Goal: Task Accomplishment & Management: Manage account settings

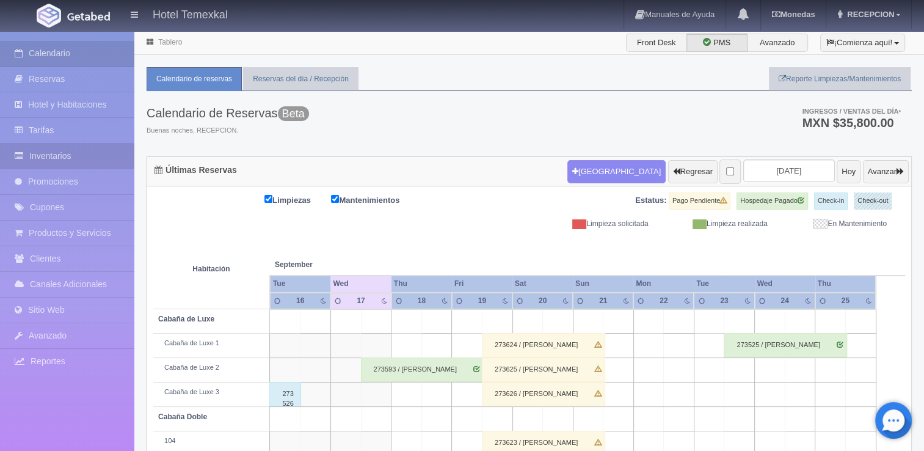
click at [49, 154] on link "Inventarios" at bounding box center [67, 155] width 134 height 25
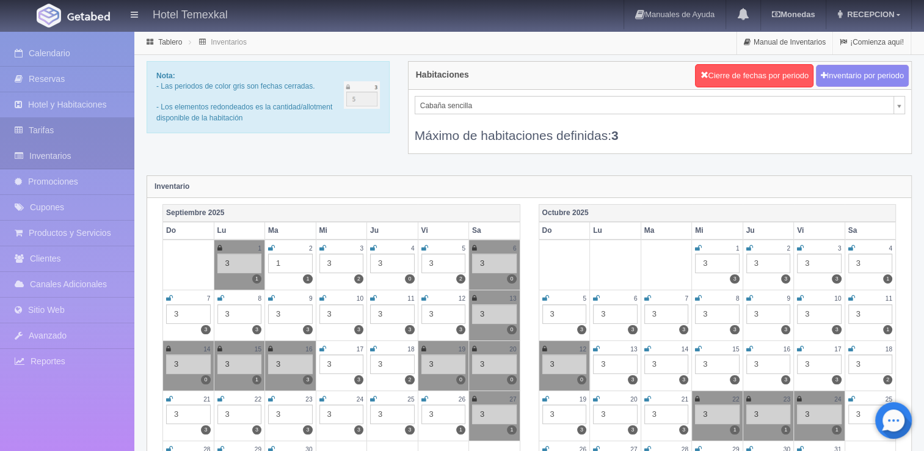
click at [46, 131] on link "Tarifas" at bounding box center [67, 130] width 134 height 25
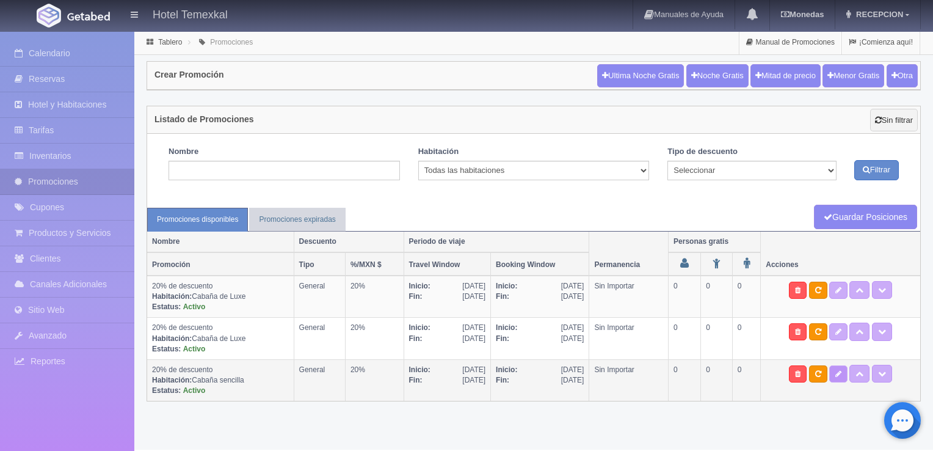
click at [841, 371] on icon at bounding box center [838, 373] width 6 height 7
select select "General"
select select "2118"
type input "04-08-2025"
type input "31-12-2025"
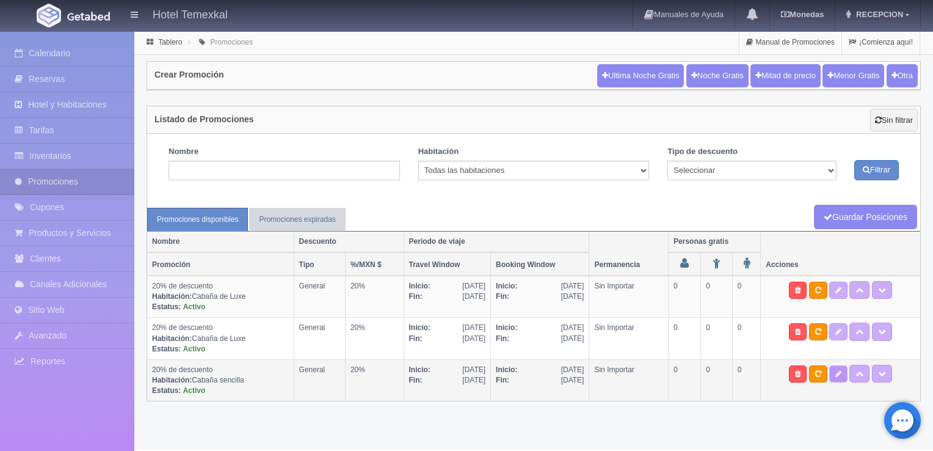
type input "04-08-2025"
type input "30-11-2025"
checkbox input "true"
type input "1"
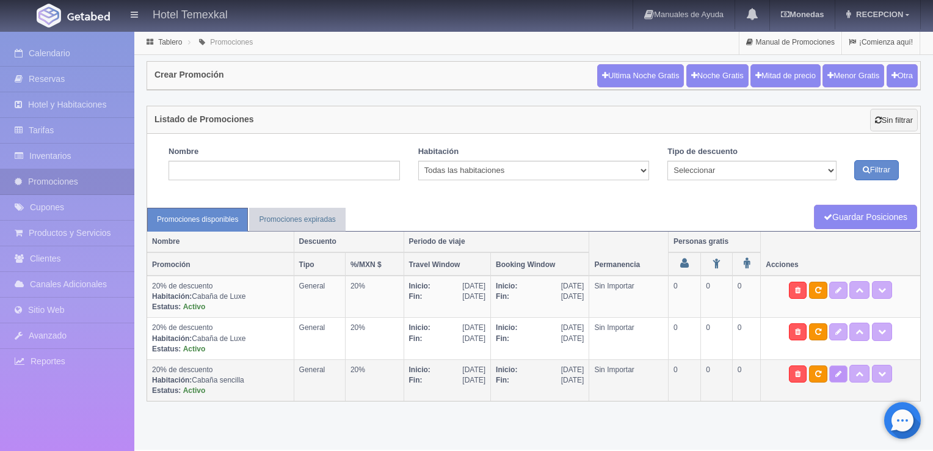
checkbox input "true"
checkbox input "false"
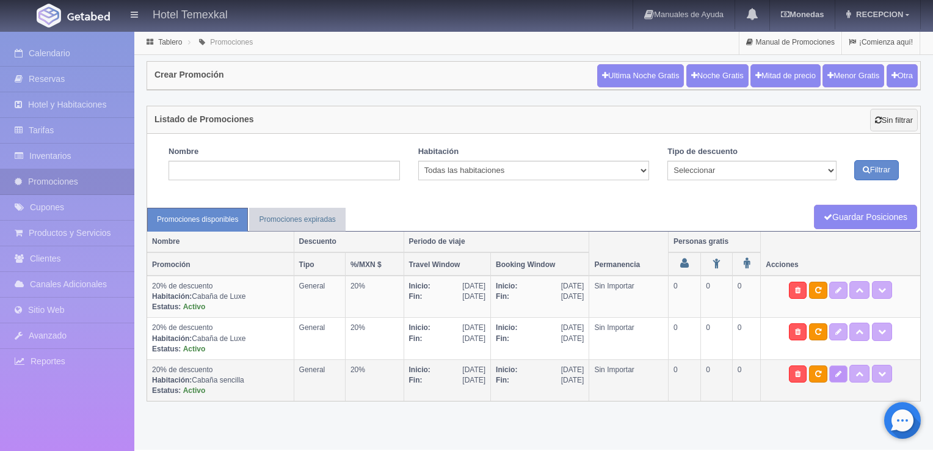
checkbox input "false"
checkbox input "true"
type input "20"
type input "0"
type input "20"
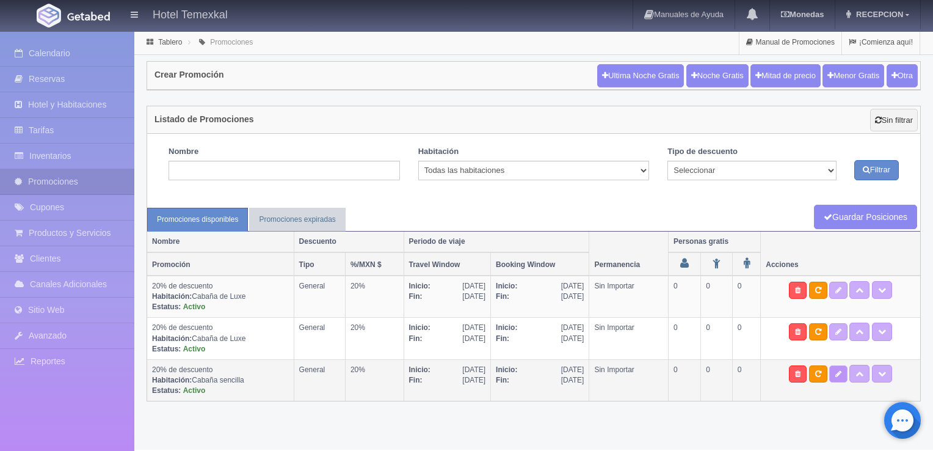
select select "20% de descuento"
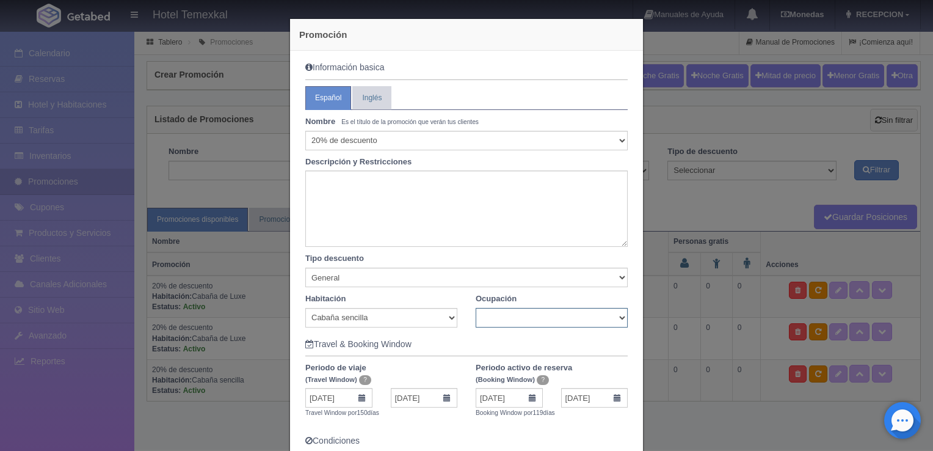
click at [393, 139] on select "Seleccionar 10% de descuento 15% de descuento 15% de descuento y 2 menores grat…" at bounding box center [466, 141] width 322 height 20
select select "1"
click at [378, 134] on select "Seleccionar 10% de descuento 15% de descuento 15% de descuento y 2 menores grat…" at bounding box center [466, 141] width 322 height 20
select select "15% de descuento"
click at [305, 131] on select "Seleccionar 10% de descuento 15% de descuento 15% de descuento y 2 menores grat…" at bounding box center [466, 141] width 322 height 20
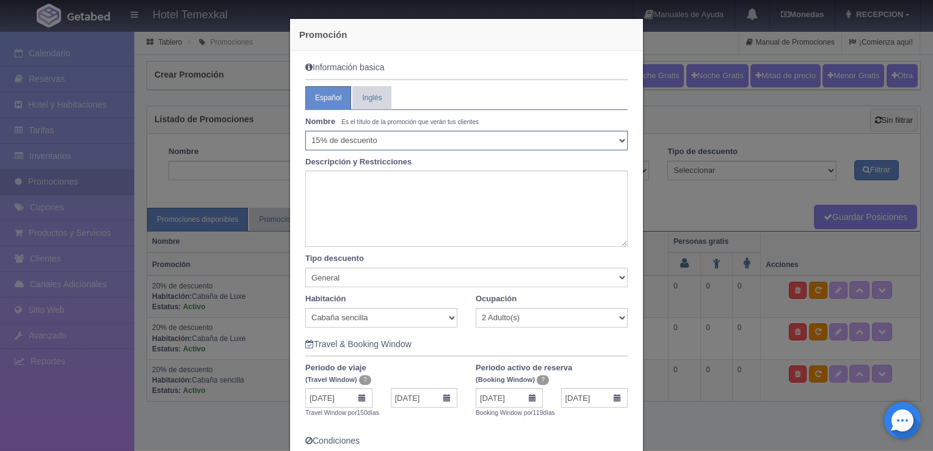
scroll to position [75, 0]
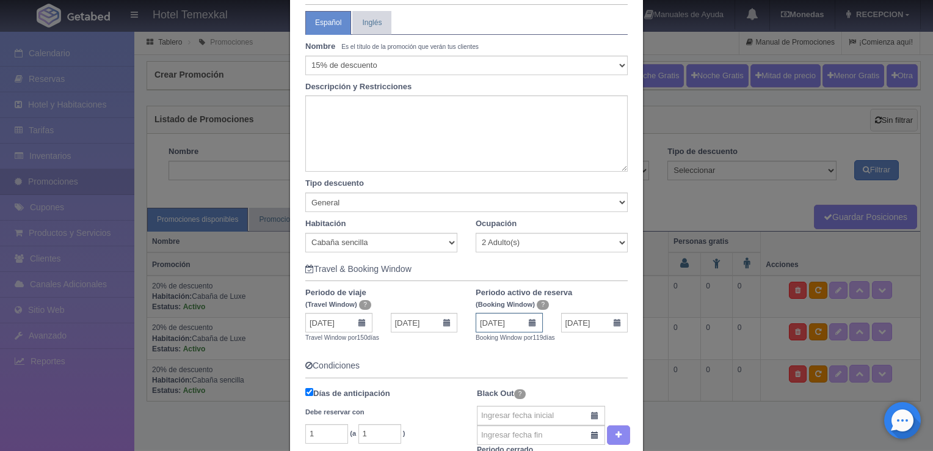
click at [531, 321] on input "04-08-2025" at bounding box center [509, 323] width 67 height 20
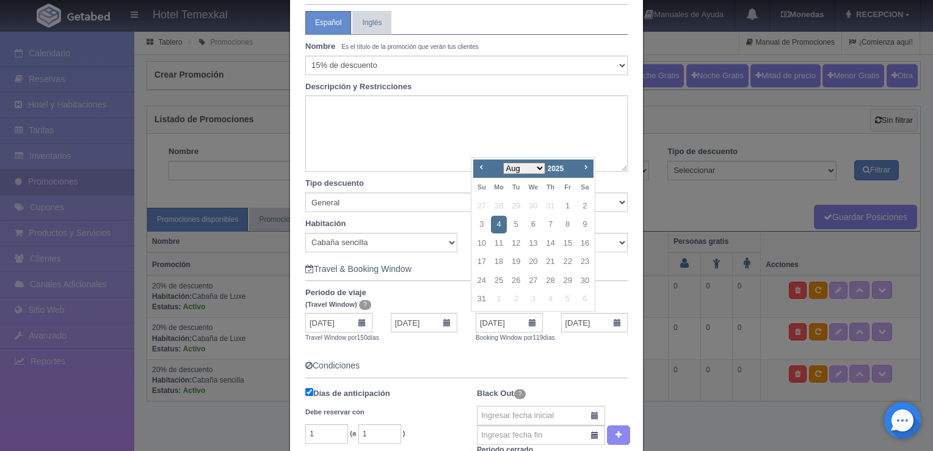
click at [504, 220] on link "4" at bounding box center [499, 225] width 16 height 18
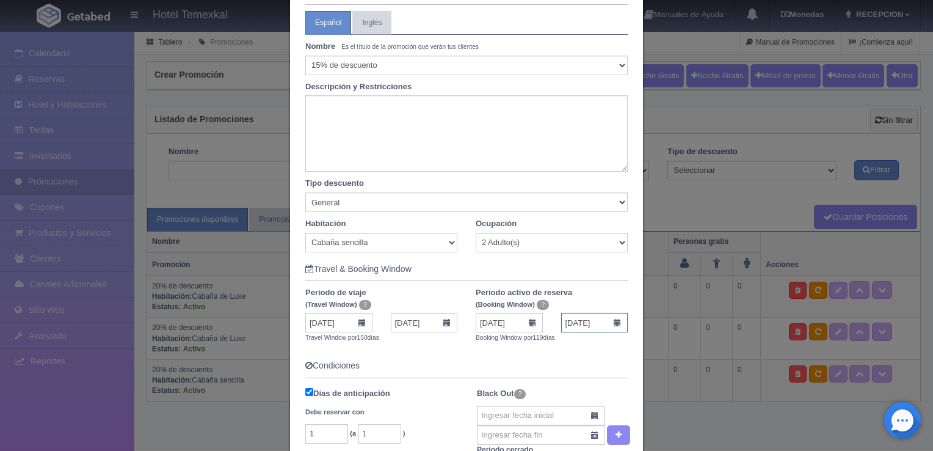
click at [614, 325] on input "30-11-2025" at bounding box center [594, 323] width 67 height 20
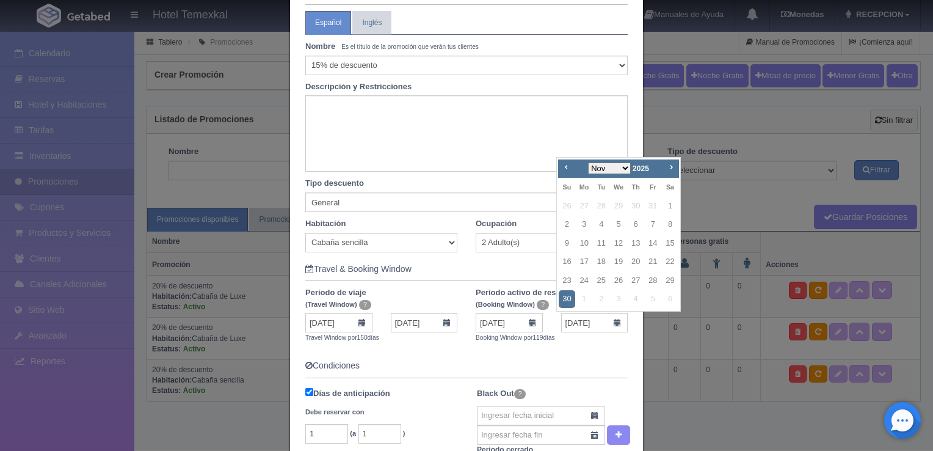
click at [624, 172] on select "Aug Sep Oct Nov Dec" at bounding box center [609, 168] width 43 height 12
click at [588, 162] on select "Aug Sep Oct Nov Dec" at bounding box center [609, 168] width 43 height 12
click at [598, 278] on link "25" at bounding box center [601, 281] width 16 height 18
type input "25-11-2025"
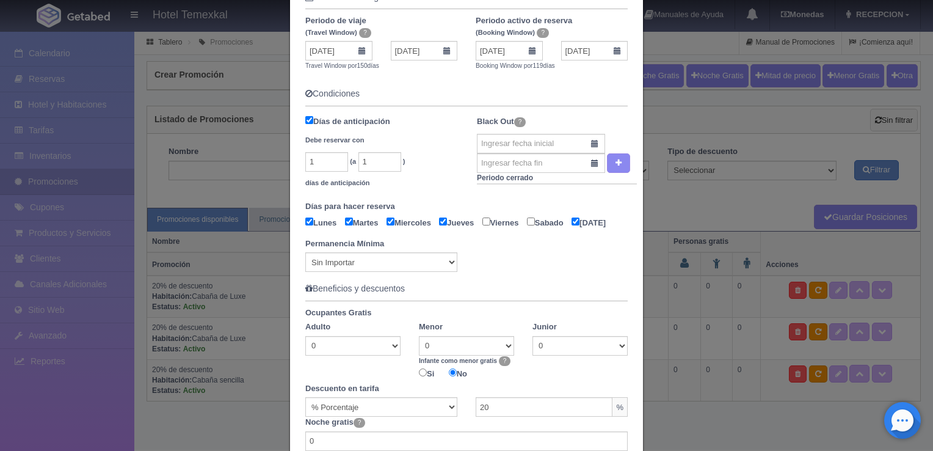
scroll to position [463, 0]
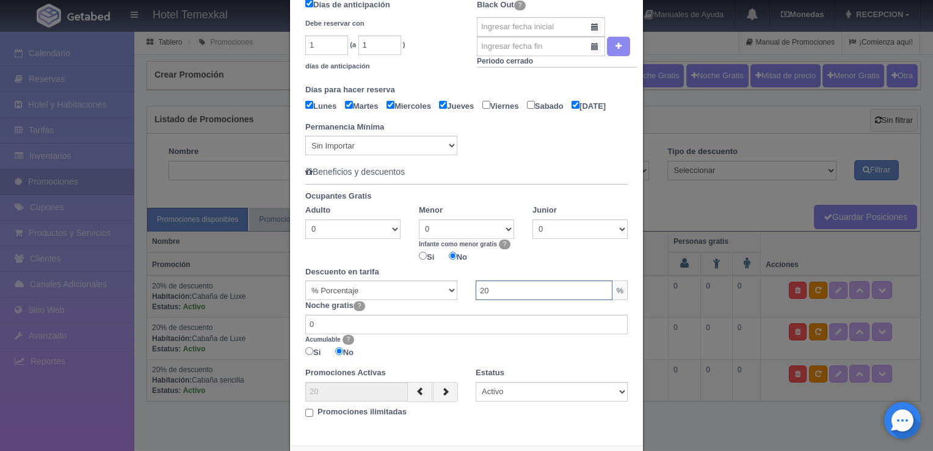
click at [528, 300] on input "20" at bounding box center [544, 290] width 137 height 20
type input "2"
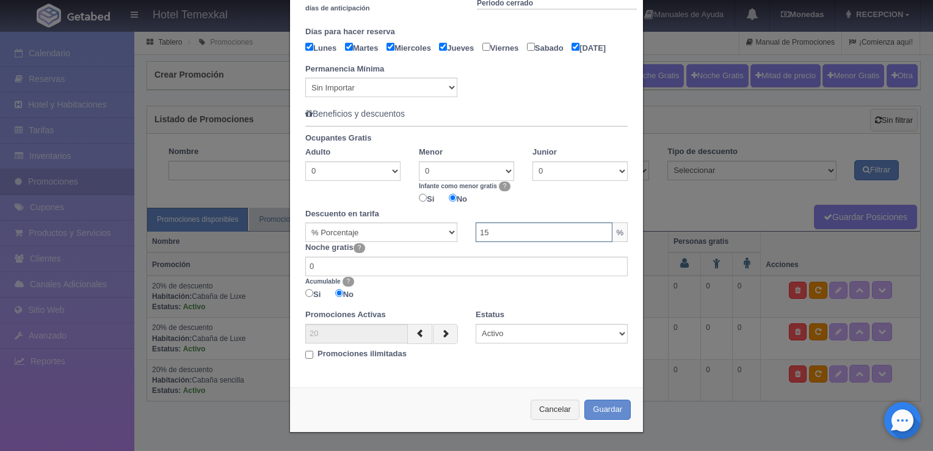
scroll to position [535, 0]
type input "15"
click at [589, 417] on button "Guardar" at bounding box center [607, 409] width 46 height 20
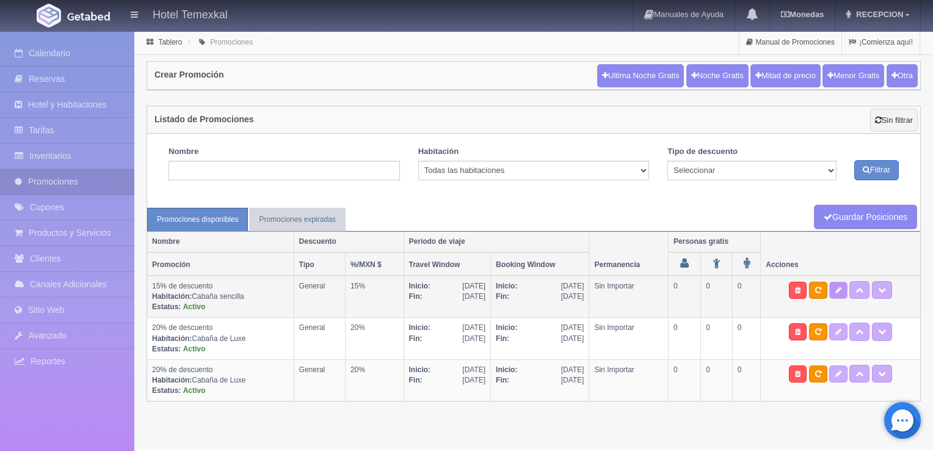
click at [843, 282] on link at bounding box center [838, 289] width 18 height 17
select select "General"
select select "2118"
type input "04-08-2025"
type input "[DATE]"
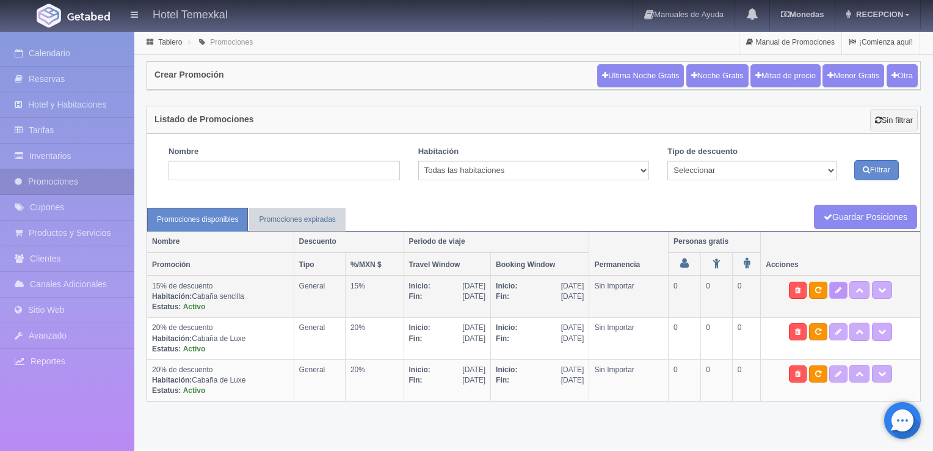
type input "[DATE]"
checkbox input "true"
type input "1"
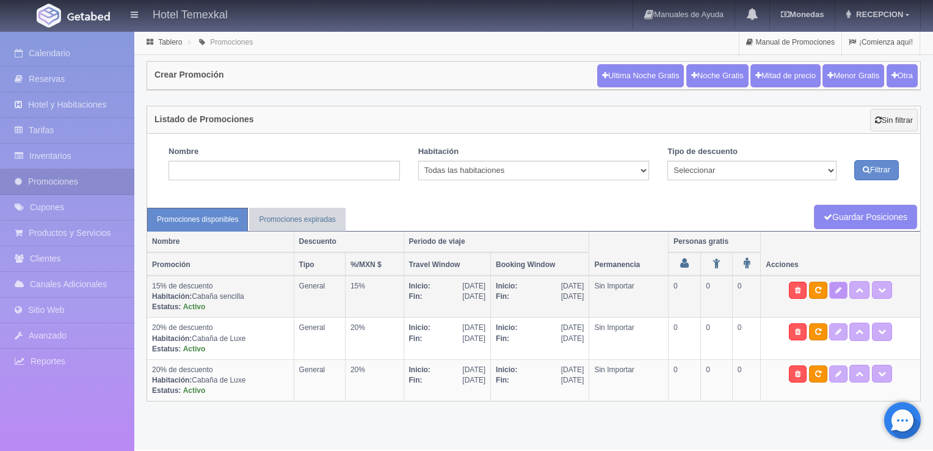
checkbox input "true"
checkbox input "false"
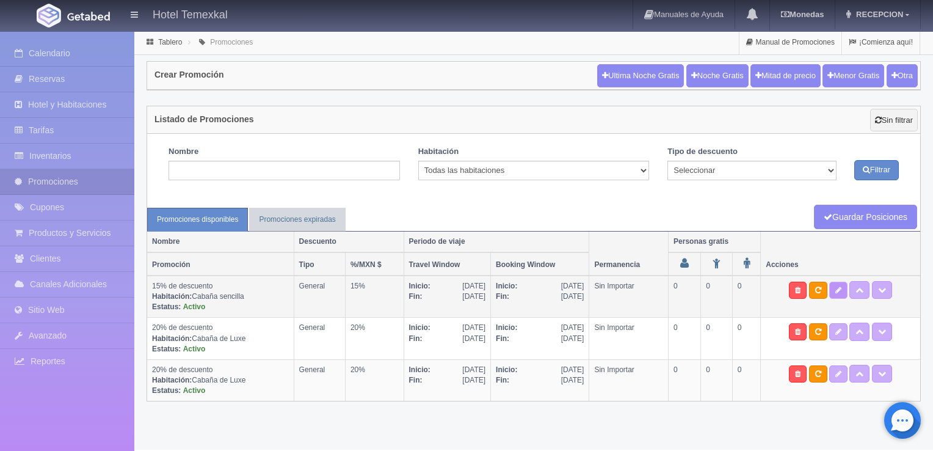
checkbox input "false"
checkbox input "true"
type input "15"
type input "0"
type input "20"
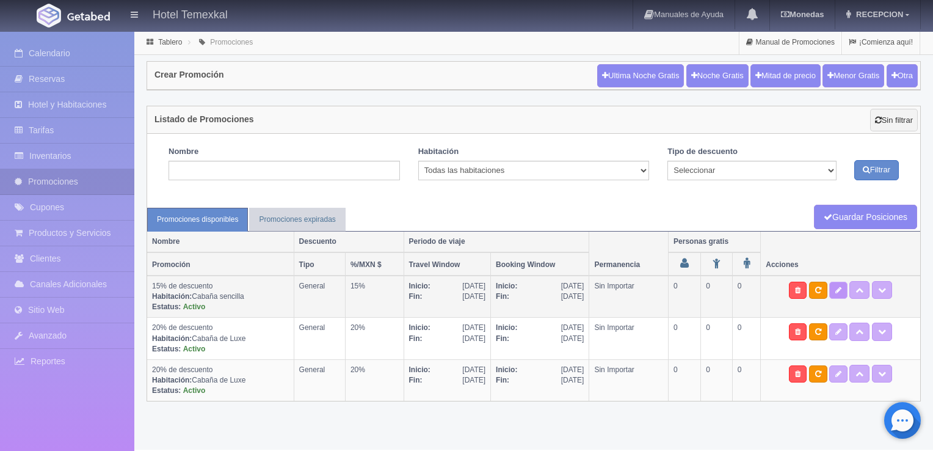
select select "15% de descuento"
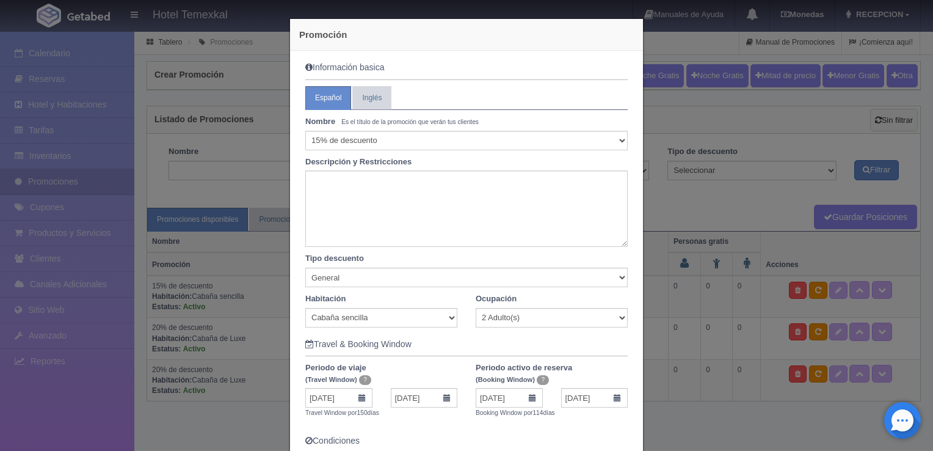
scroll to position [92, 0]
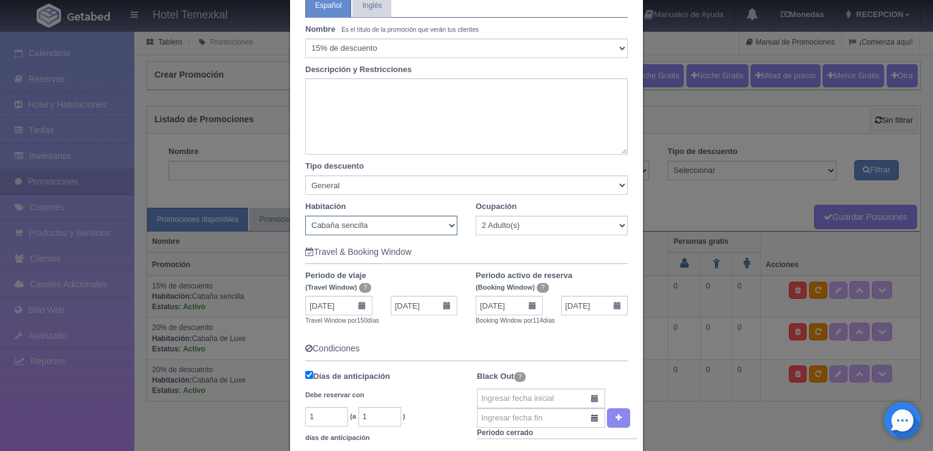
click at [402, 223] on select "Todas las habitaciones Cabaña de Luxe Cabaña Doble Cabaña sencilla Triangular" at bounding box center [381, 226] width 152 height 20
click at [305, 216] on select "Todas las habitaciones Cabaña de Luxe Cabaña Doble Cabaña sencilla Triangular" at bounding box center [381, 226] width 152 height 20
click at [524, 216] on select "Cualquier Ocupación 1 Adulto(s) 2 Adulto(s) 1 Adulto(s) / 1 Menor(es) 1 Adulto(…" at bounding box center [552, 226] width 152 height 20
select select "0"
click at [476, 216] on select "Cualquier Ocupación 1 Adulto(s) 2 Adulto(s) 1 Adulto(s) / 1 Menor(es) 1 Adulto(…" at bounding box center [552, 226] width 152 height 20
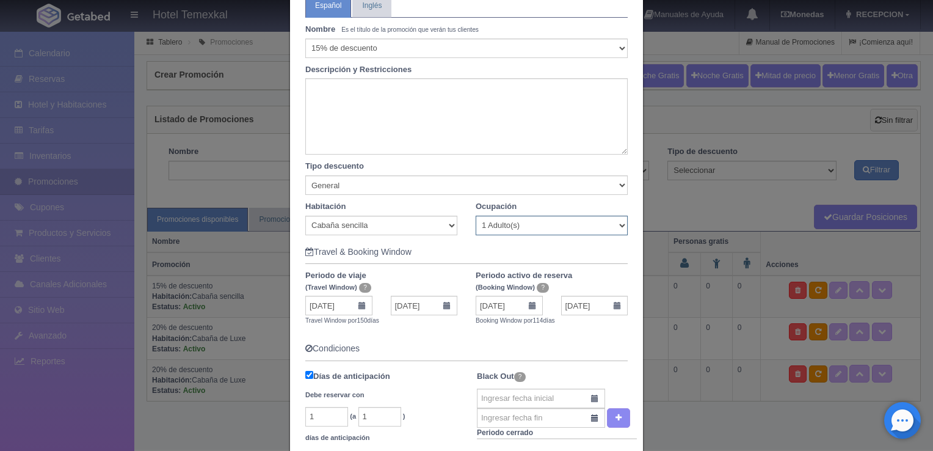
scroll to position [535, 0]
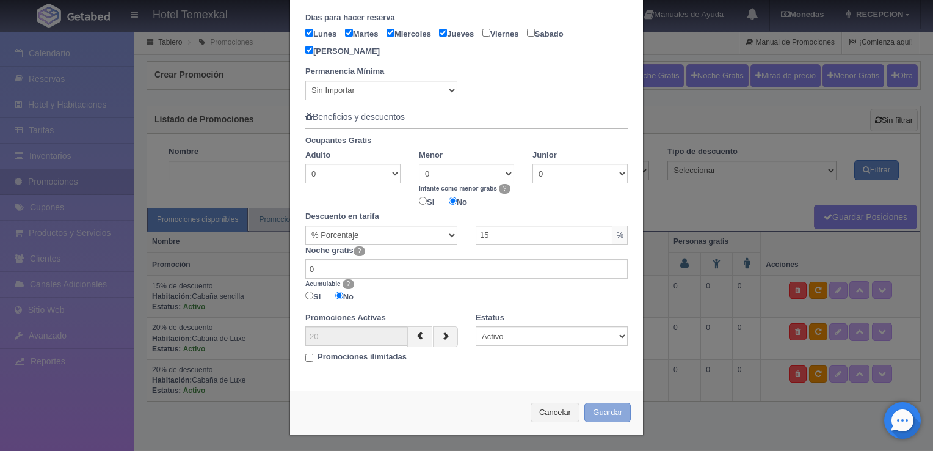
click at [601, 404] on button "Guardar" at bounding box center [607, 412] width 46 height 20
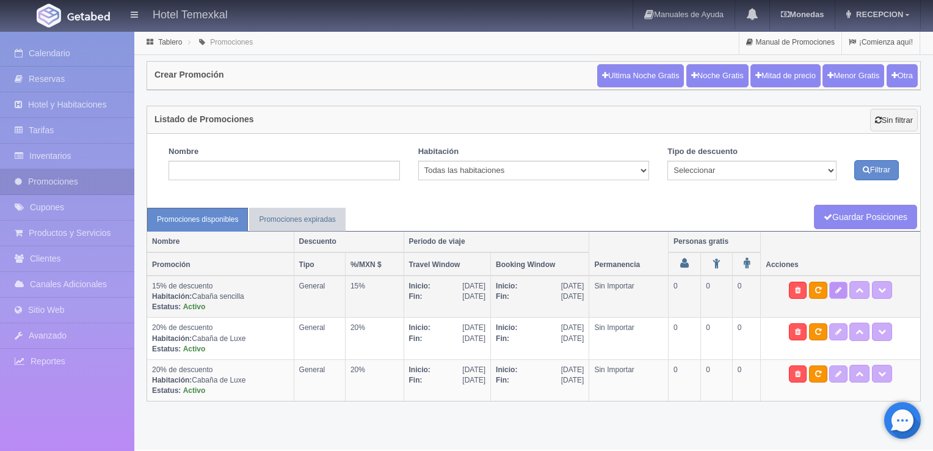
click at [840, 290] on icon at bounding box center [838, 289] width 6 height 7
select select "General"
select select "2118"
type input "[DATE]"
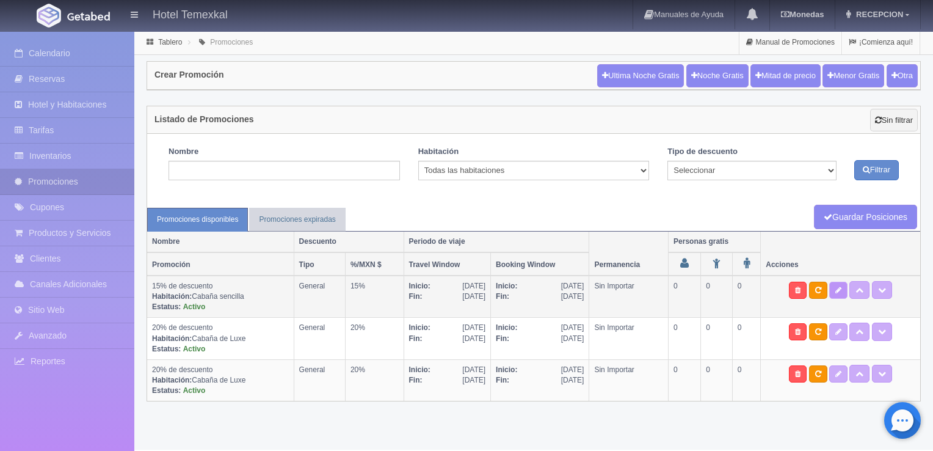
type input "[DATE]"
checkbox input "true"
type input "1"
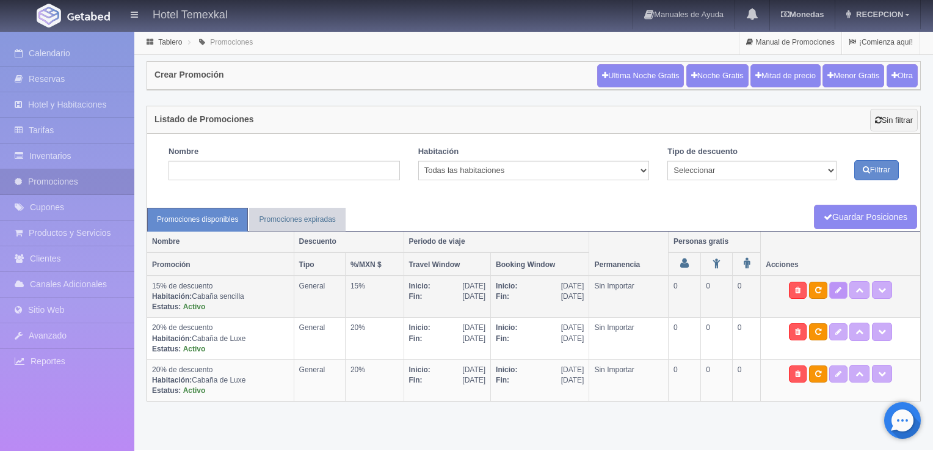
checkbox input "true"
checkbox input "false"
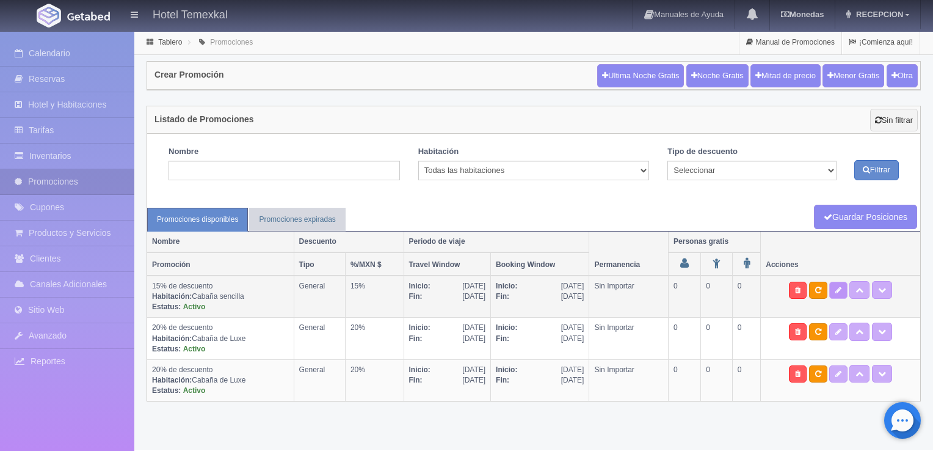
checkbox input "false"
checkbox input "true"
type input "15"
type input "0"
type input "20"
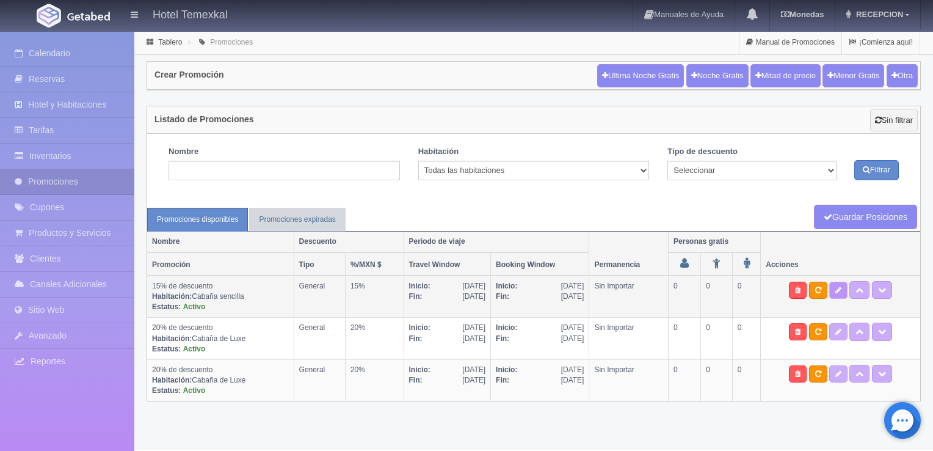
select select "15% de descuento"
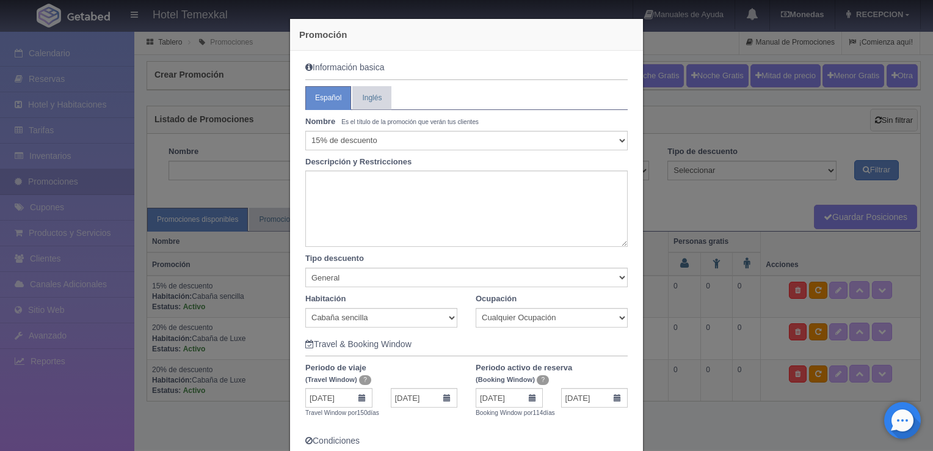
select select "0"
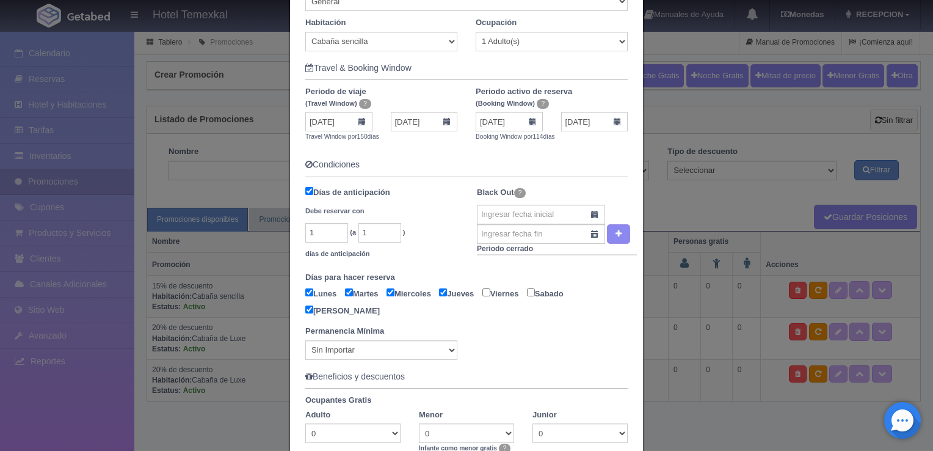
scroll to position [280, 0]
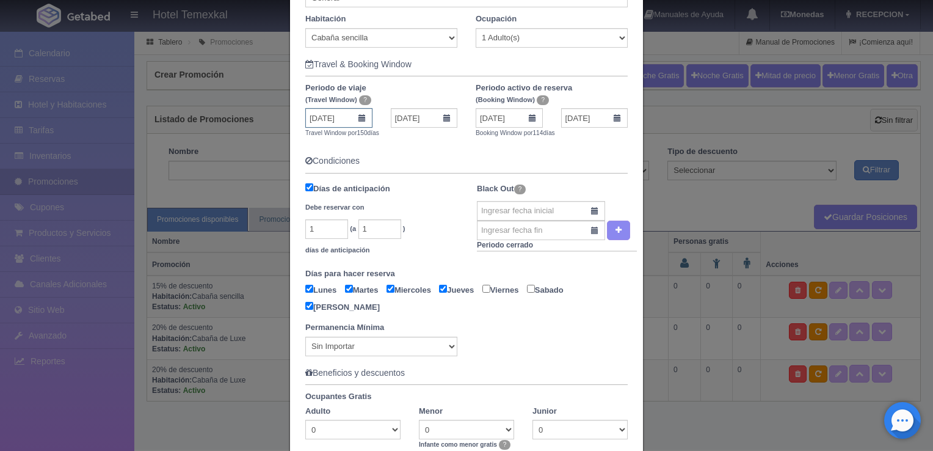
click at [354, 118] on input "04-08-2025" at bounding box center [338, 118] width 67 height 20
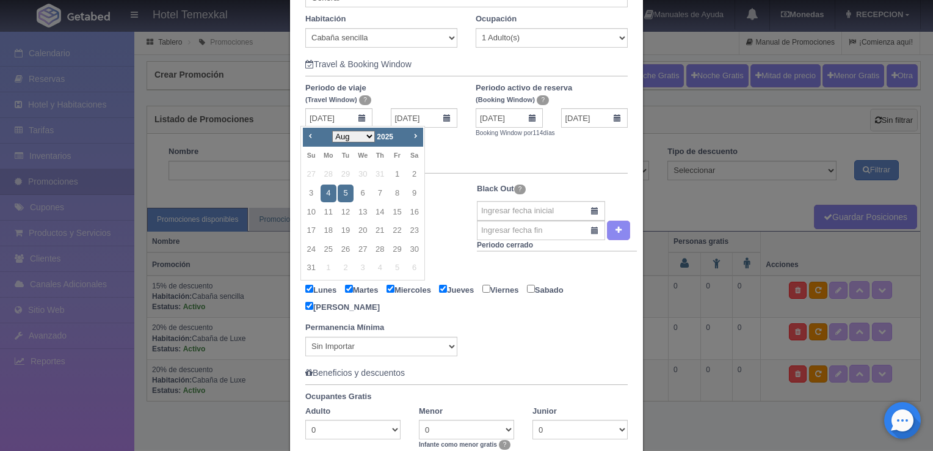
click at [333, 190] on link "4" at bounding box center [329, 193] width 16 height 18
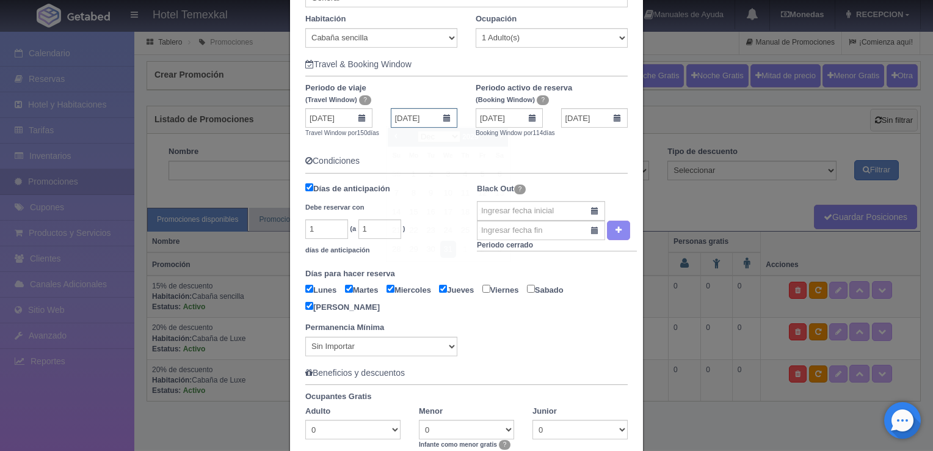
click at [443, 118] on input "31-12-2025" at bounding box center [424, 118] width 67 height 20
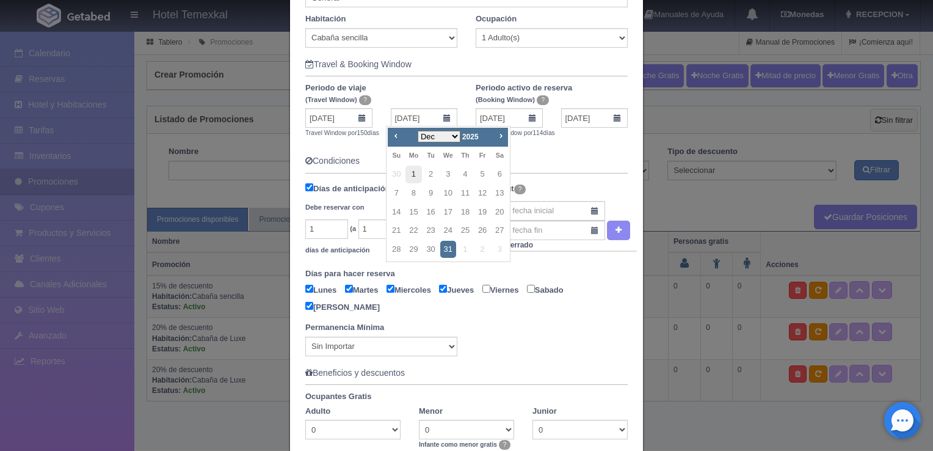
click at [408, 173] on link "1" at bounding box center [413, 174] width 16 height 18
type input "01-12-2025"
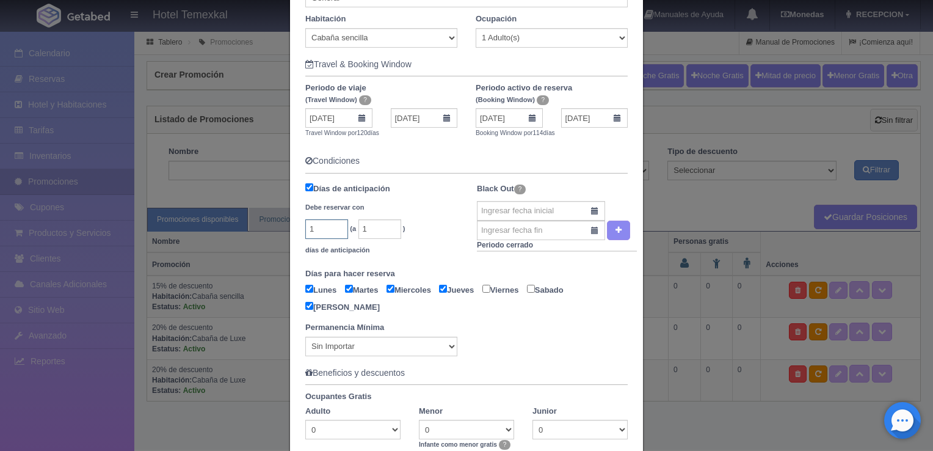
click at [316, 231] on input "1" at bounding box center [326, 229] width 43 height 20
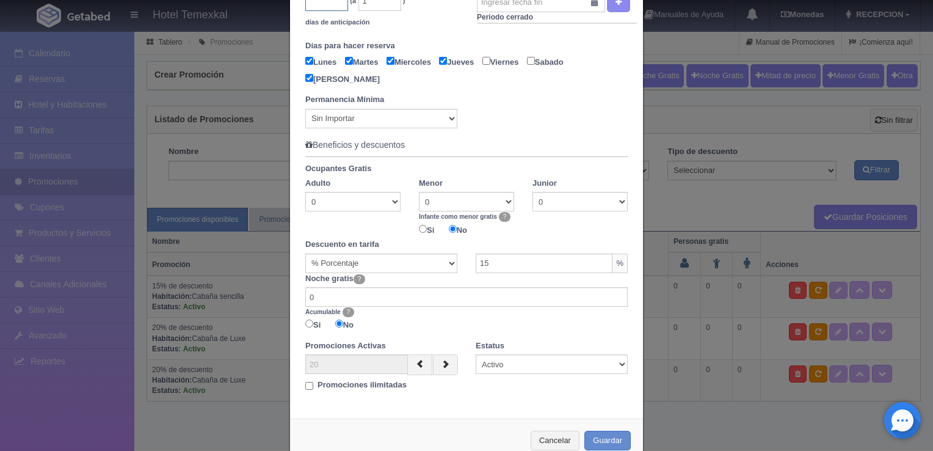
scroll to position [454, 0]
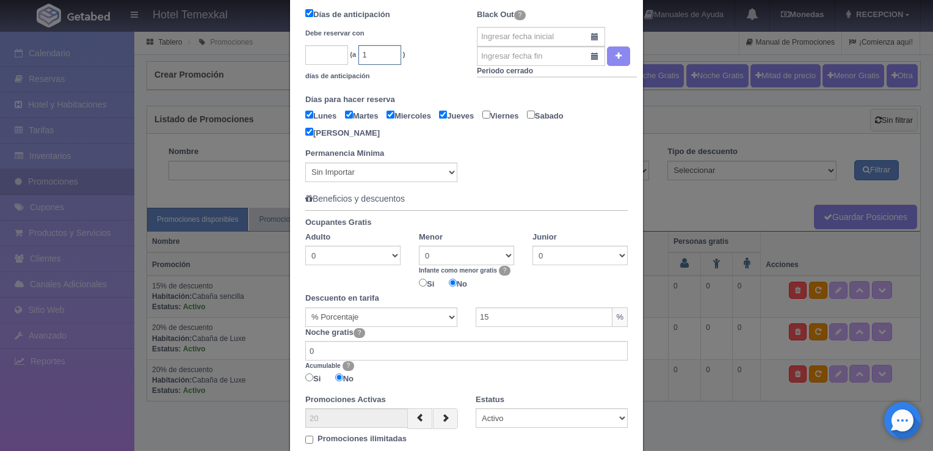
click at [361, 56] on input "1" at bounding box center [379, 55] width 43 height 20
click at [503, 179] on div "Permanencia Mínima Sin Importar 1 2 3 4 5 6 7 8 9 10 11 12 13 14 15 16 17 18 19…" at bounding box center [466, 165] width 341 height 34
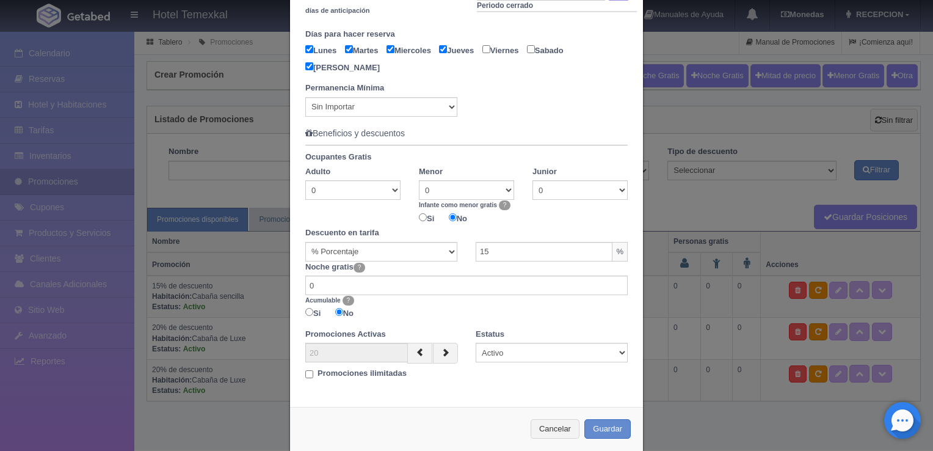
scroll to position [535, 0]
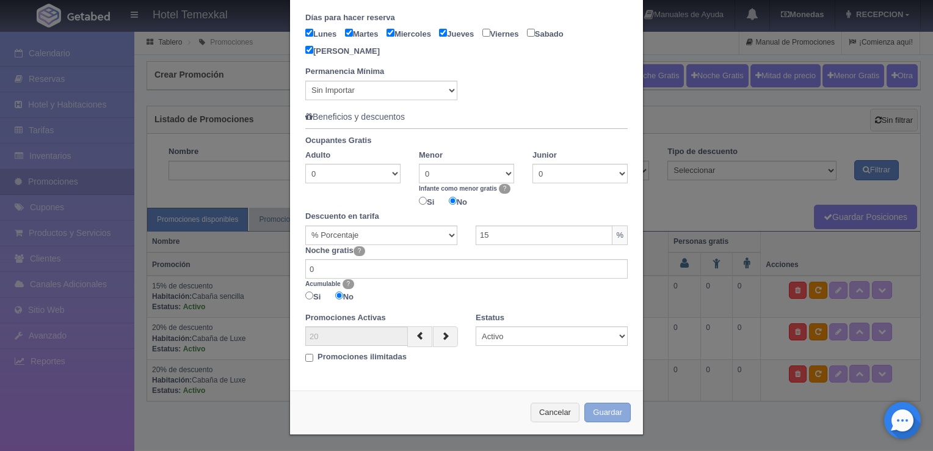
click at [612, 408] on button "Guardar" at bounding box center [607, 412] width 46 height 20
